Goal: Transaction & Acquisition: Download file/media

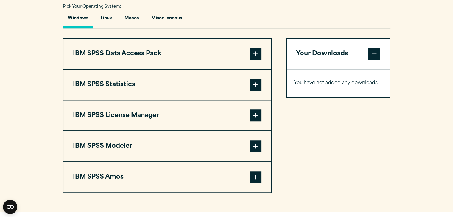
scroll to position [443, 0]
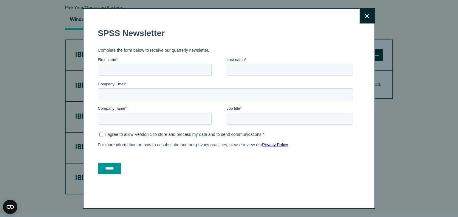
click at [365, 14] on icon at bounding box center [367, 16] width 4 height 4
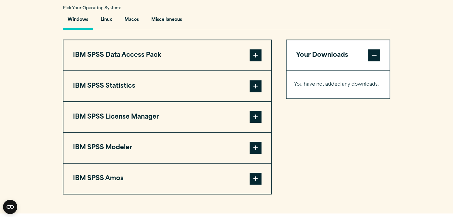
click at [257, 84] on span at bounding box center [256, 86] width 12 height 12
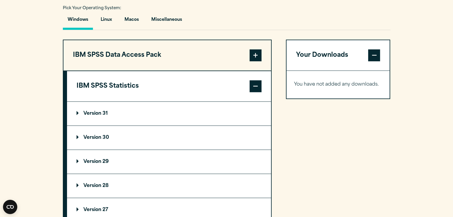
click at [77, 137] on p "Version 30" at bounding box center [93, 138] width 32 height 5
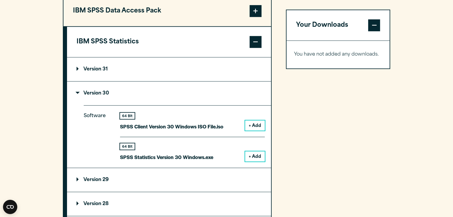
scroll to position [489, 0]
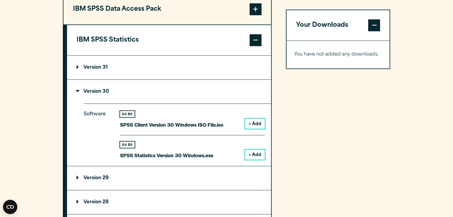
click at [254, 154] on button "+ Add" at bounding box center [255, 155] width 20 height 10
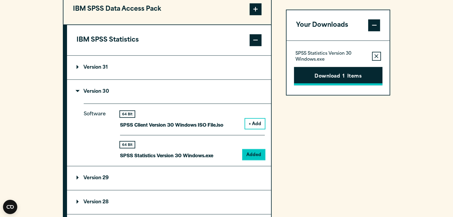
click at [332, 78] on button "Download 1 Items" at bounding box center [338, 76] width 88 height 18
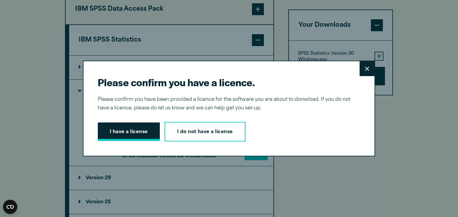
drag, startPoint x: 130, startPoint y: 131, endPoint x: 120, endPoint y: 130, distance: 10.2
click at [120, 130] on button "I have a license" at bounding box center [129, 132] width 62 height 18
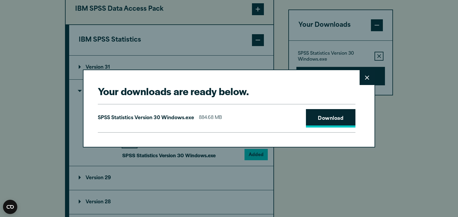
click at [324, 120] on link "Download" at bounding box center [330, 118] width 49 height 18
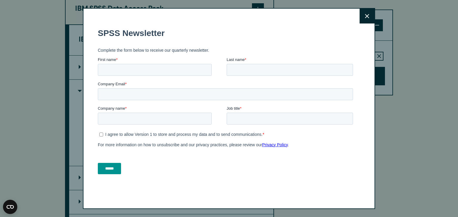
click at [364, 19] on button "Close" at bounding box center [366, 16] width 15 height 15
